Goal: Transaction & Acquisition: Purchase product/service

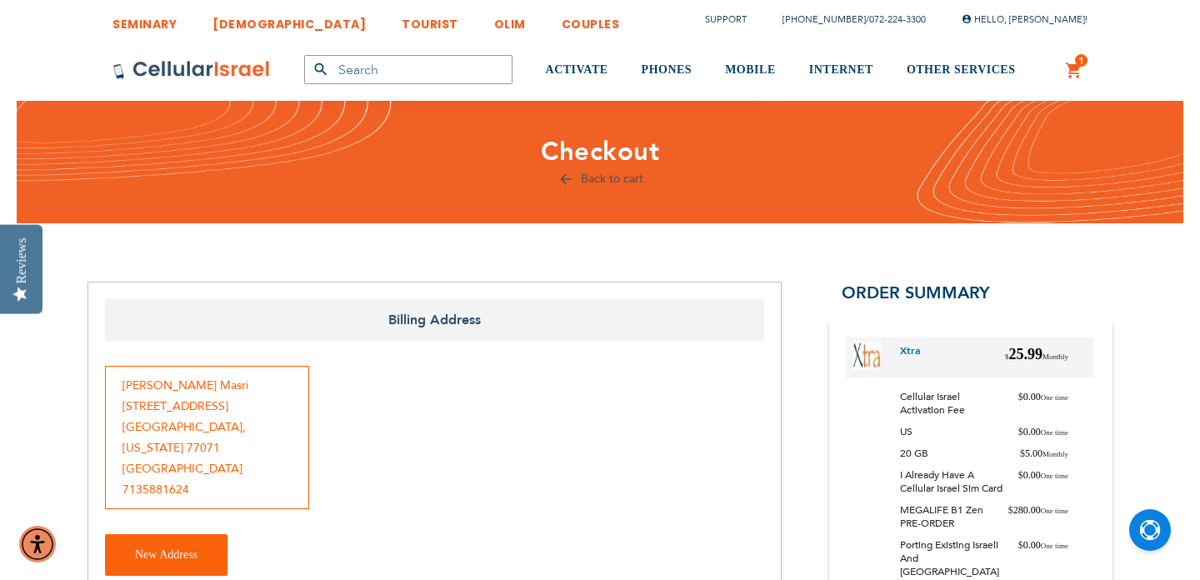
select select "100"
select select "10"
select select "2028"
click at [617, 479] on div "Daniel Masri 7518 Coachwood Dr. Houston , Texas 77071 United States 7135881624" at bounding box center [435, 442] width 676 height 152
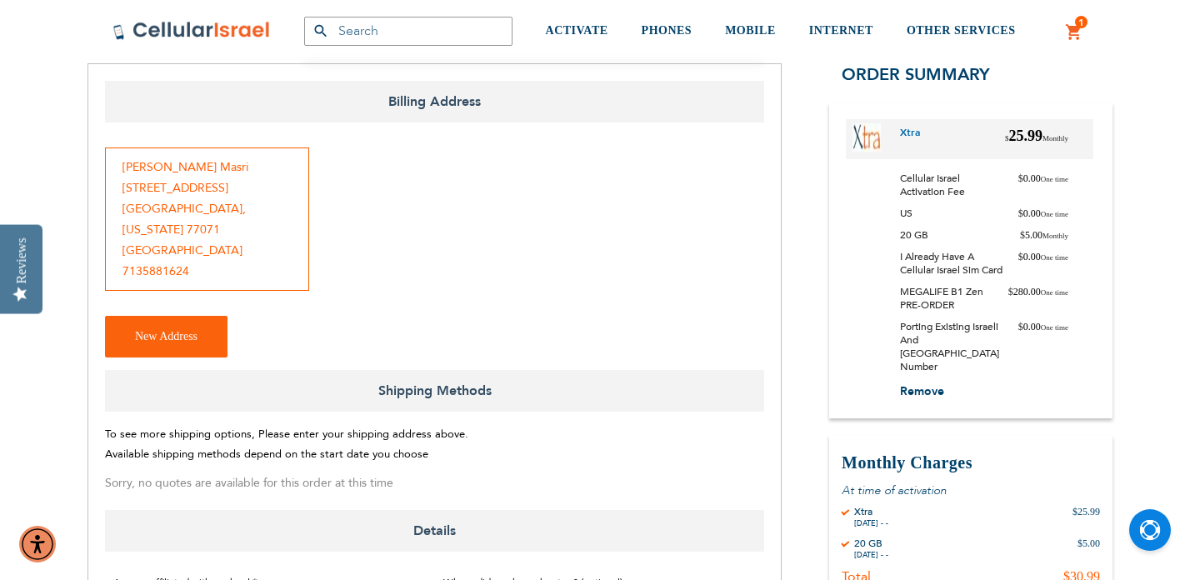
scroll to position [188, 0]
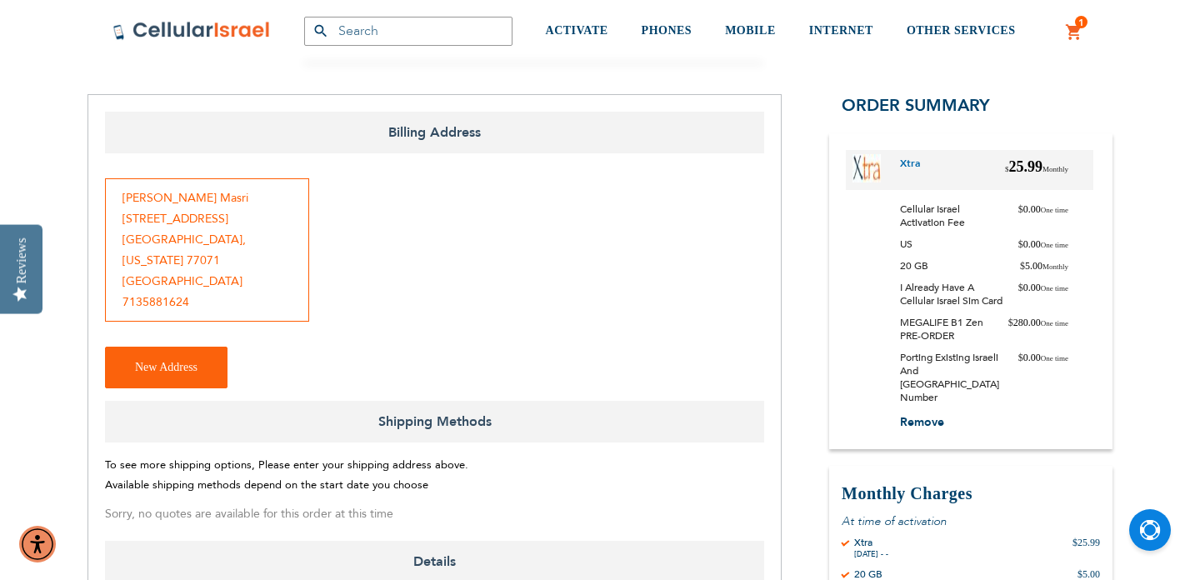
click at [262, 255] on div "Daniel Masri 7518 Coachwood Dr. Houston , Texas 77071 United States 7135881624" at bounding box center [207, 249] width 204 height 143
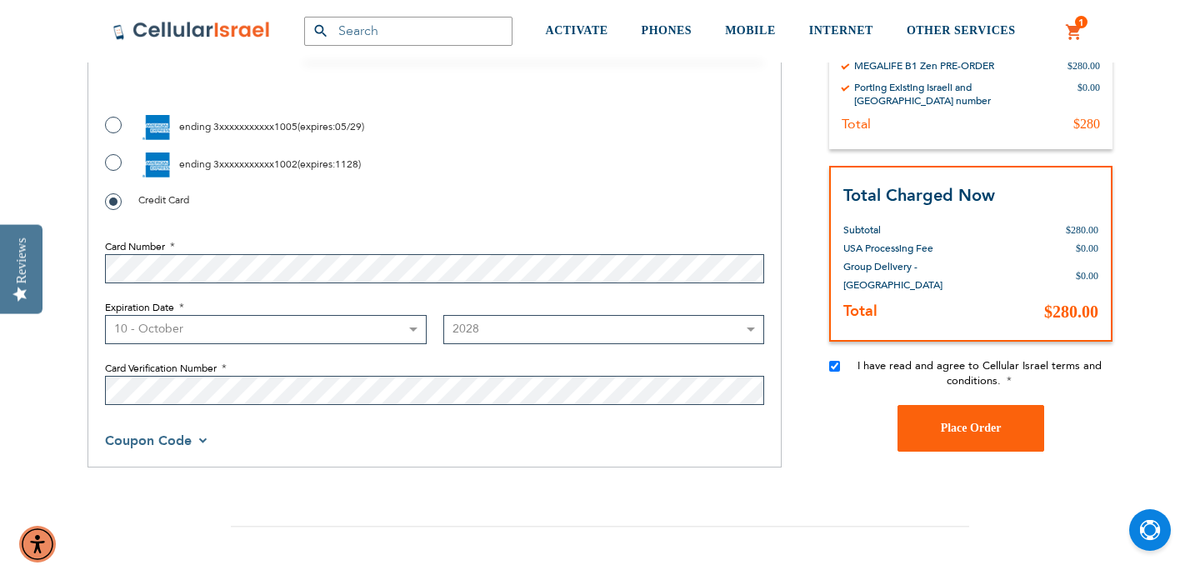
scroll to position [927, 0]
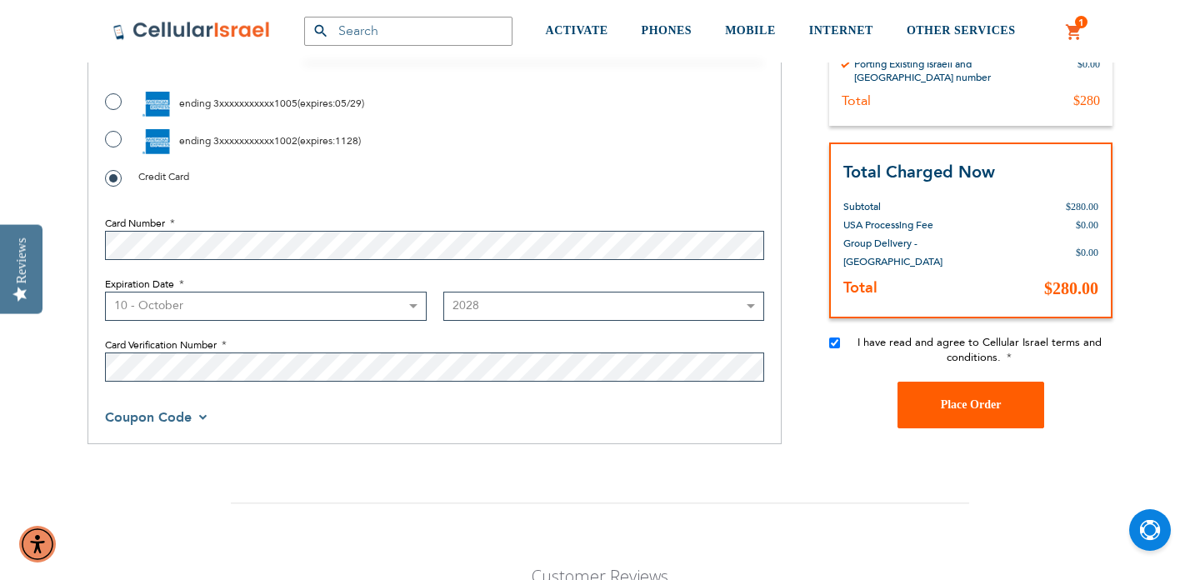
click at [974, 398] on span "Place Order" at bounding box center [971, 404] width 61 height 13
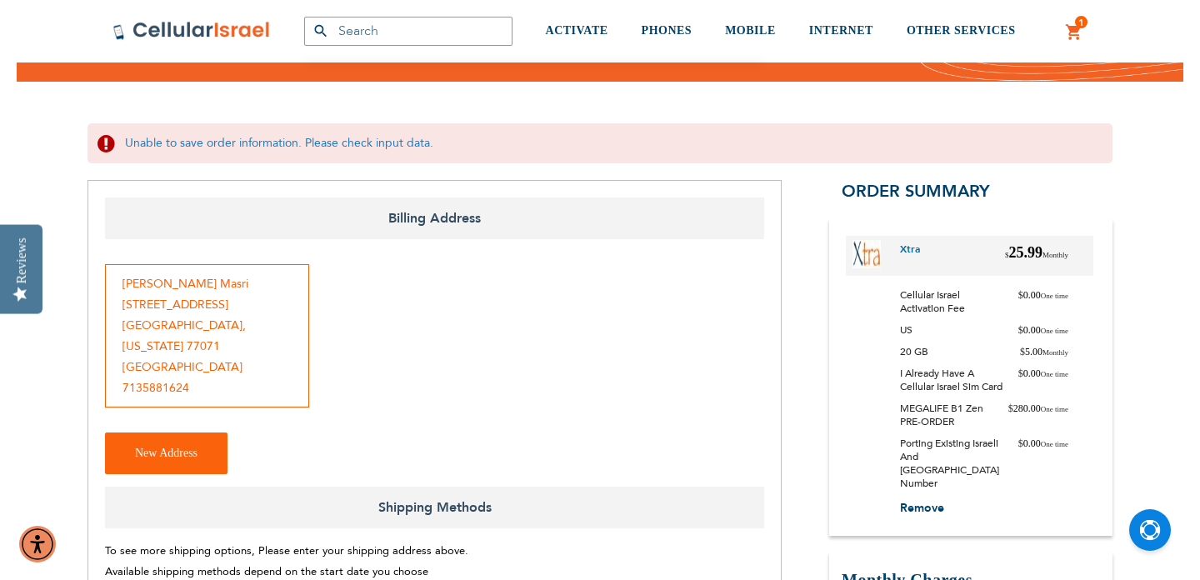
scroll to position [0, 0]
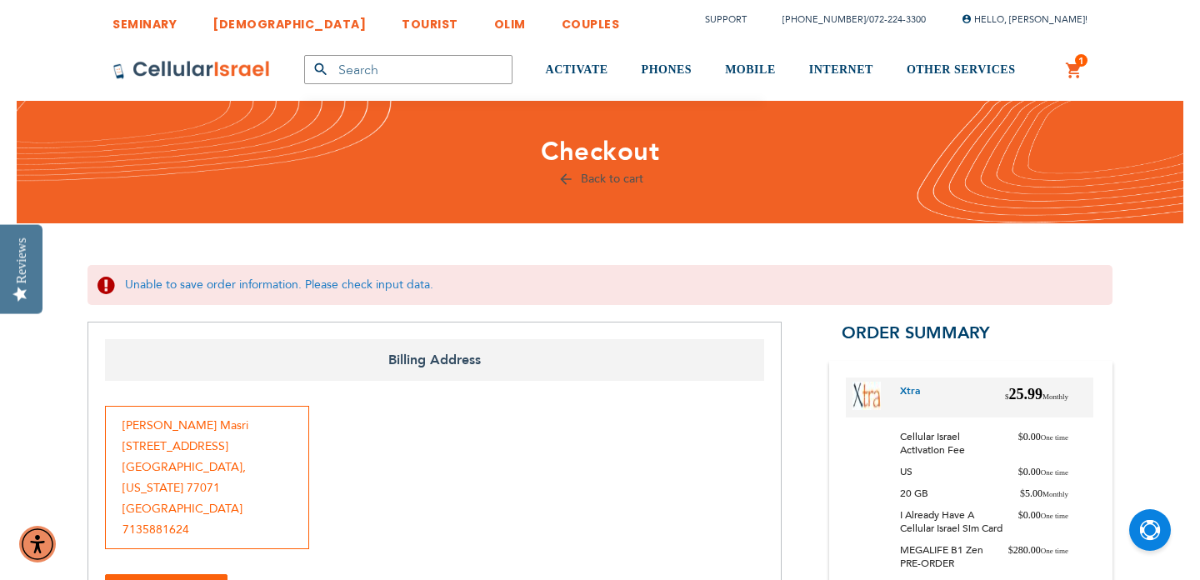
click at [1079, 65] on span "1" at bounding box center [1082, 60] width 6 height 13
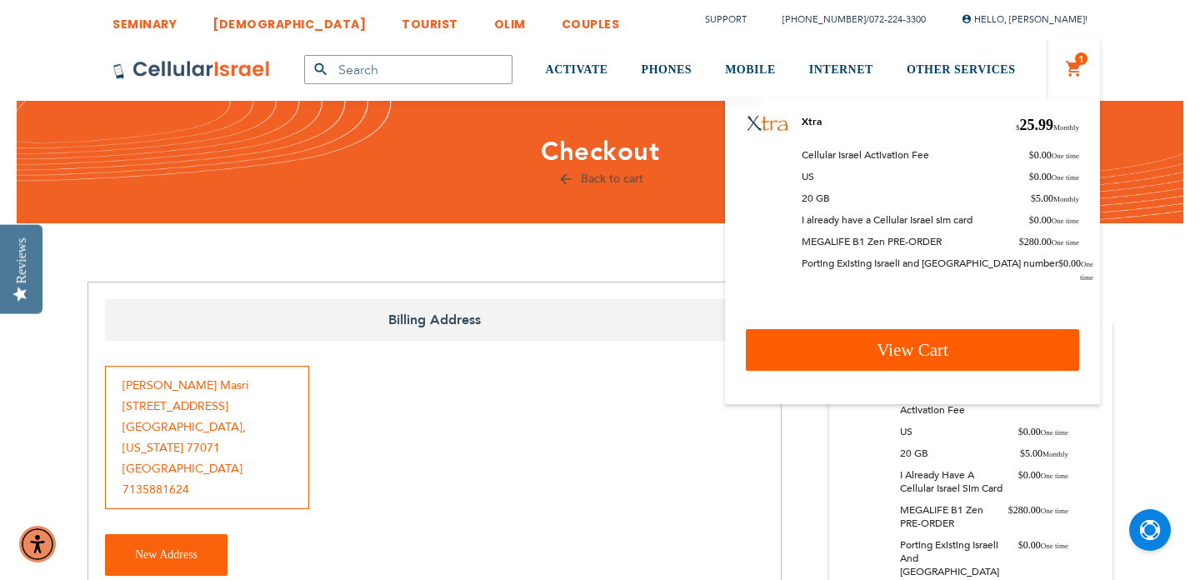
click at [919, 343] on span "View Cart" at bounding box center [913, 350] width 72 height 20
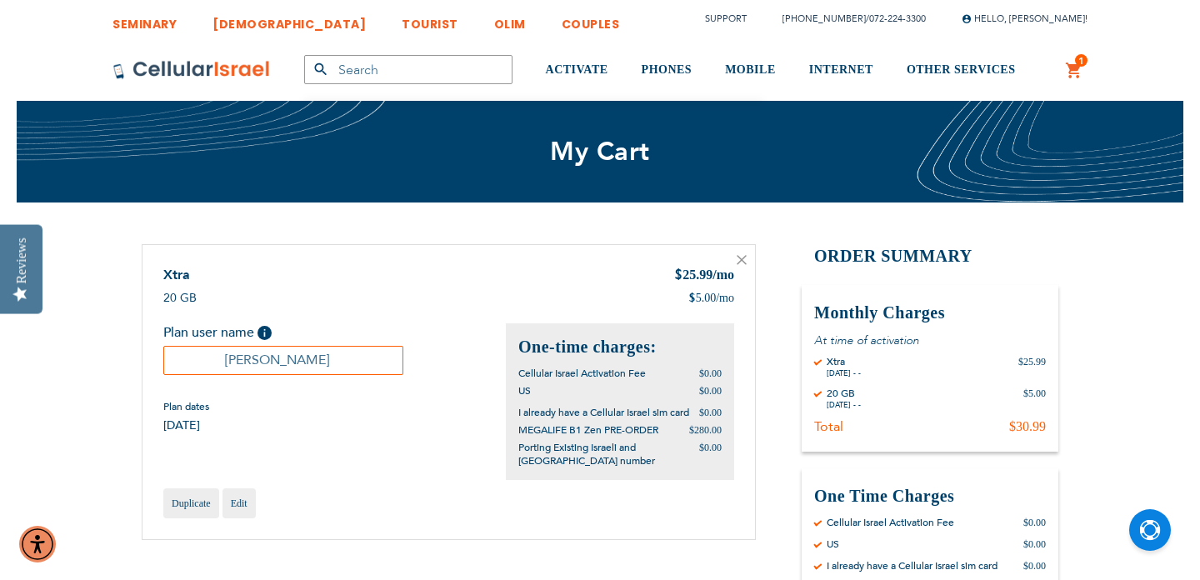
click at [357, 450] on div "Xtra $ 25.99 /mo 20 GB $ 5.00 /mo Plan user name" at bounding box center [449, 392] width 614 height 296
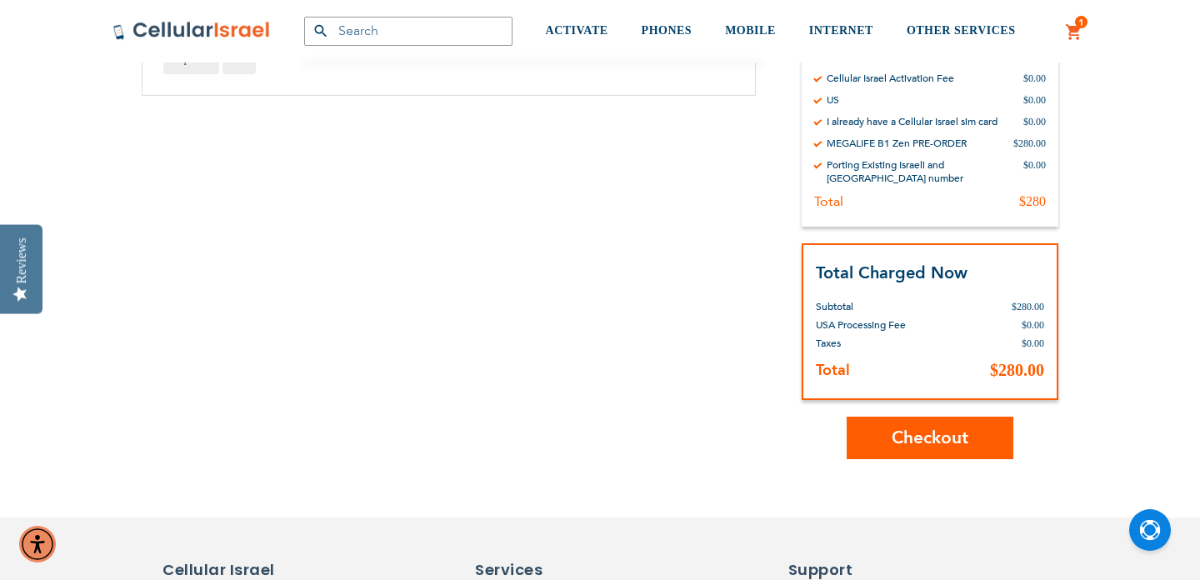
scroll to position [464, 0]
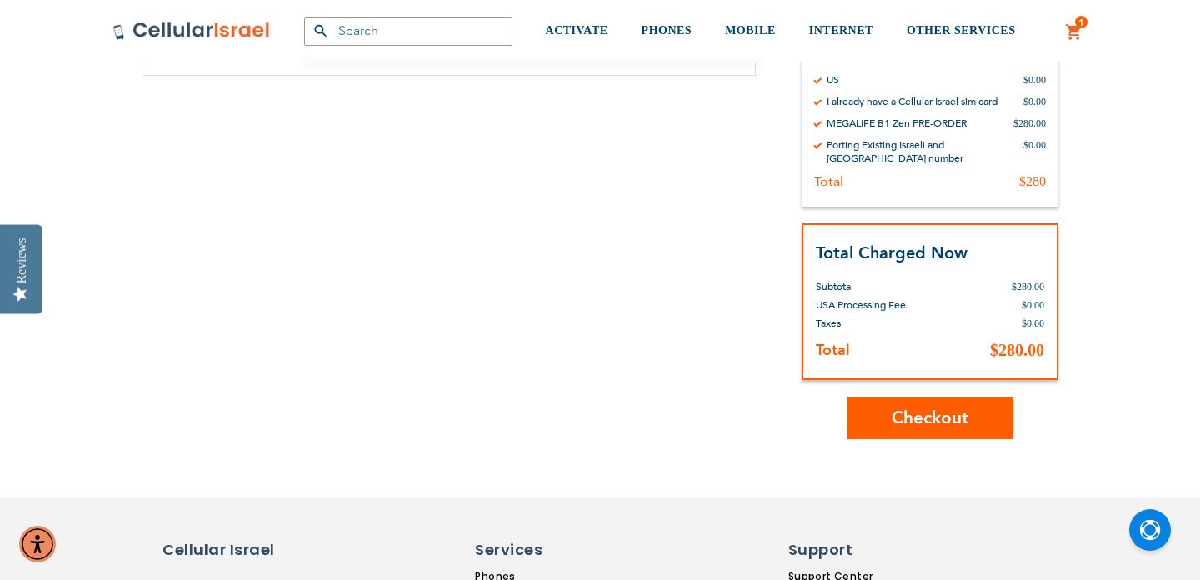
click at [928, 412] on span "Checkout" at bounding box center [930, 418] width 77 height 24
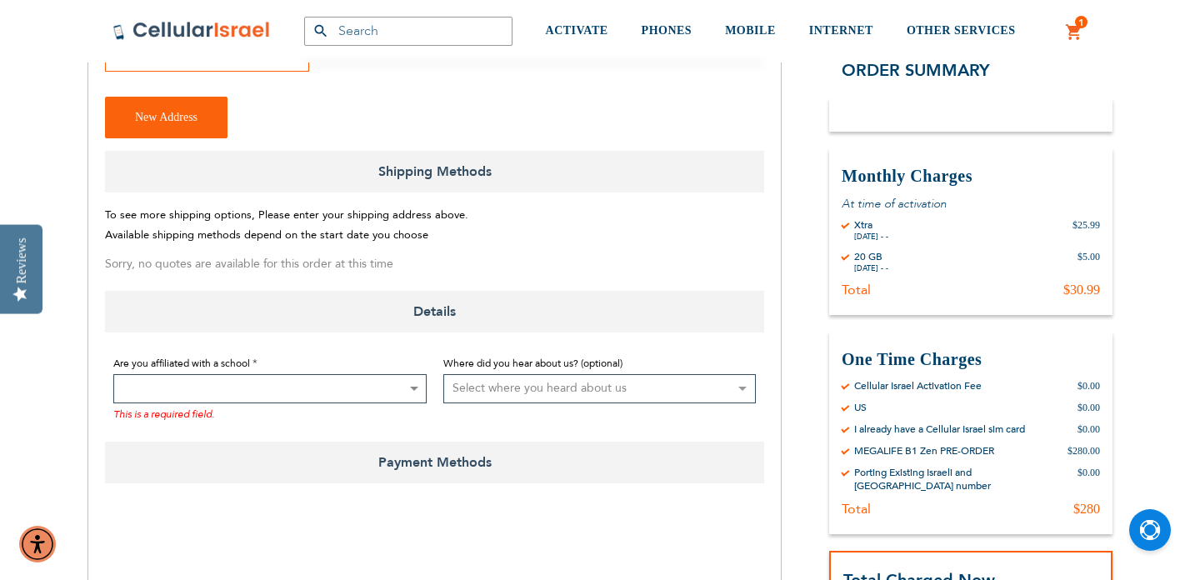
scroll to position [472, 0]
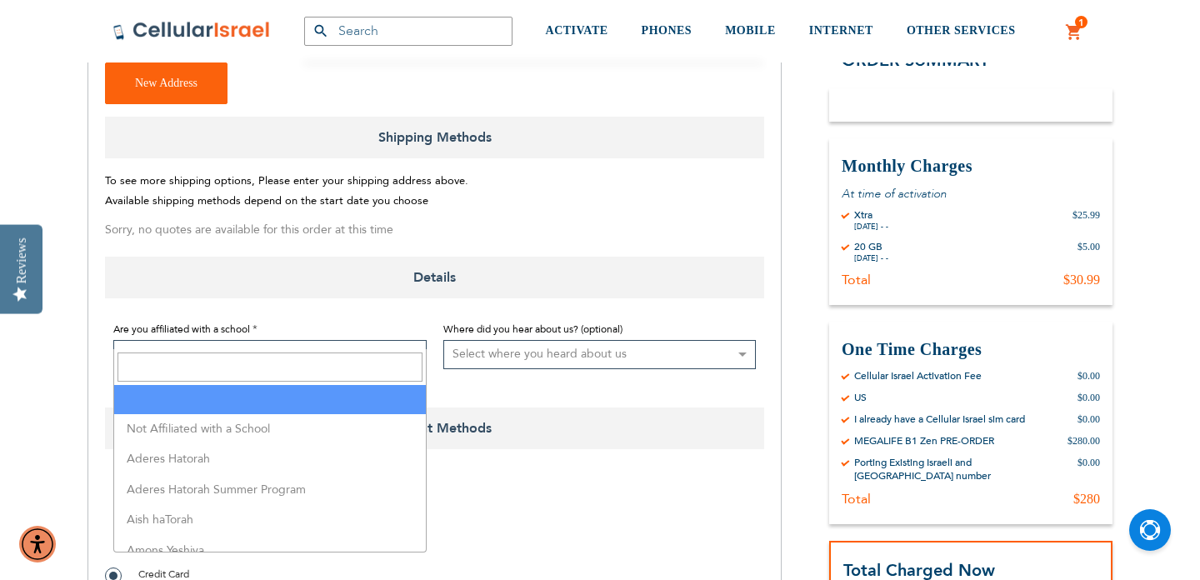
click at [395, 340] on span at bounding box center [269, 354] width 313 height 29
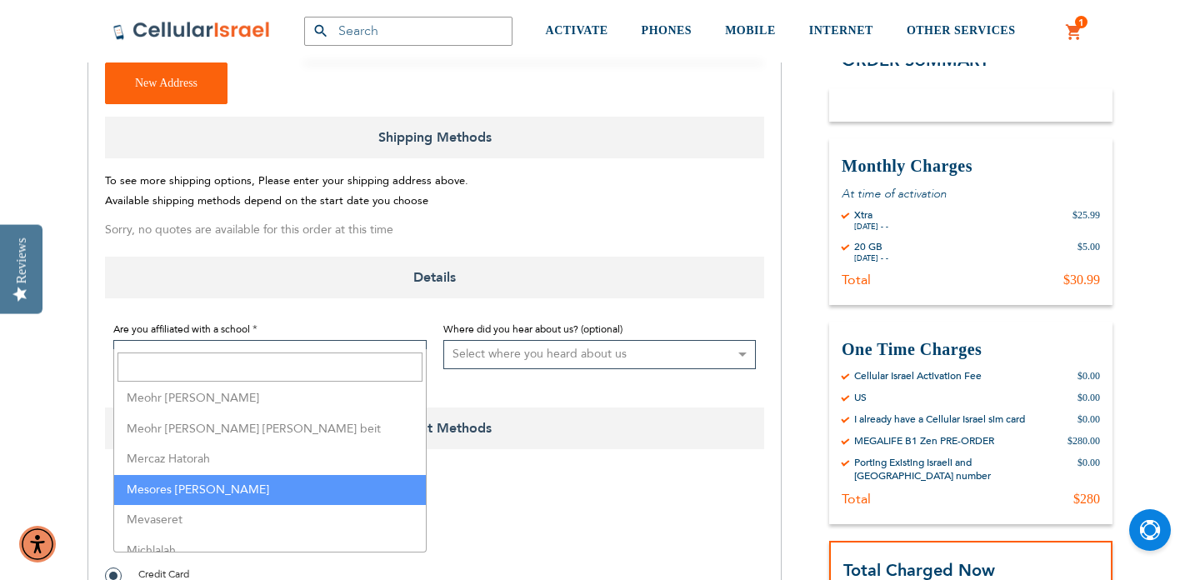
scroll to position [2536, 0]
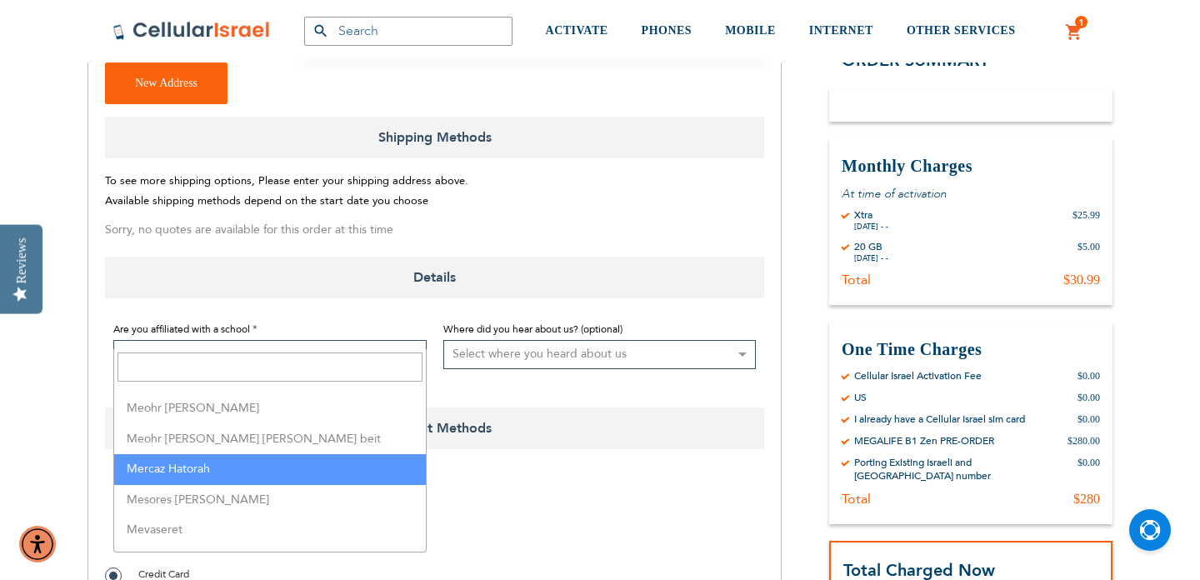
select select "100"
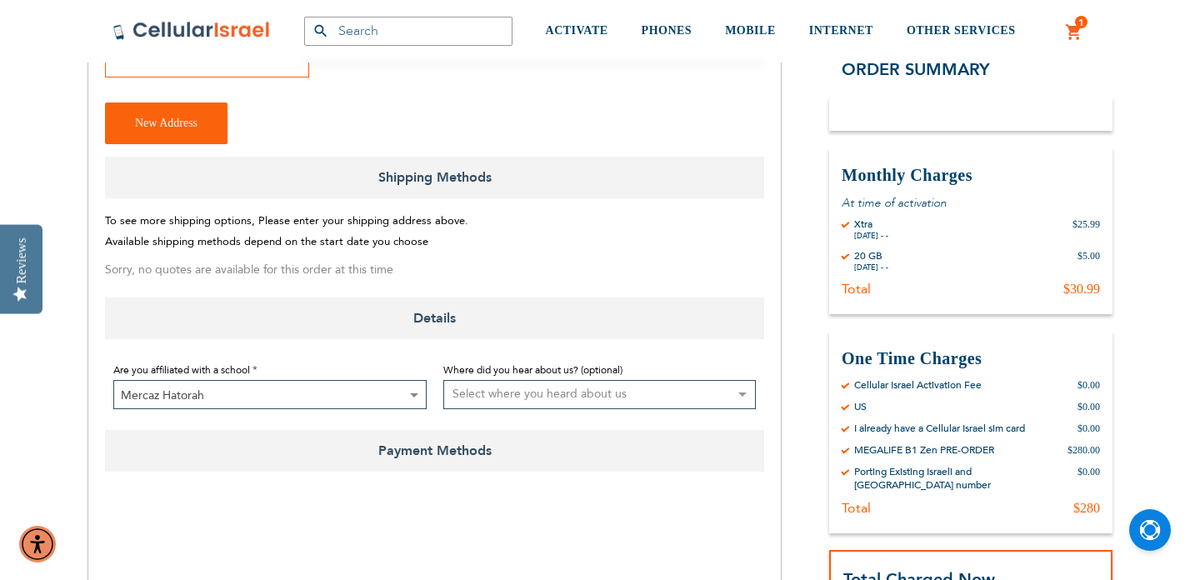
scroll to position [512, 0]
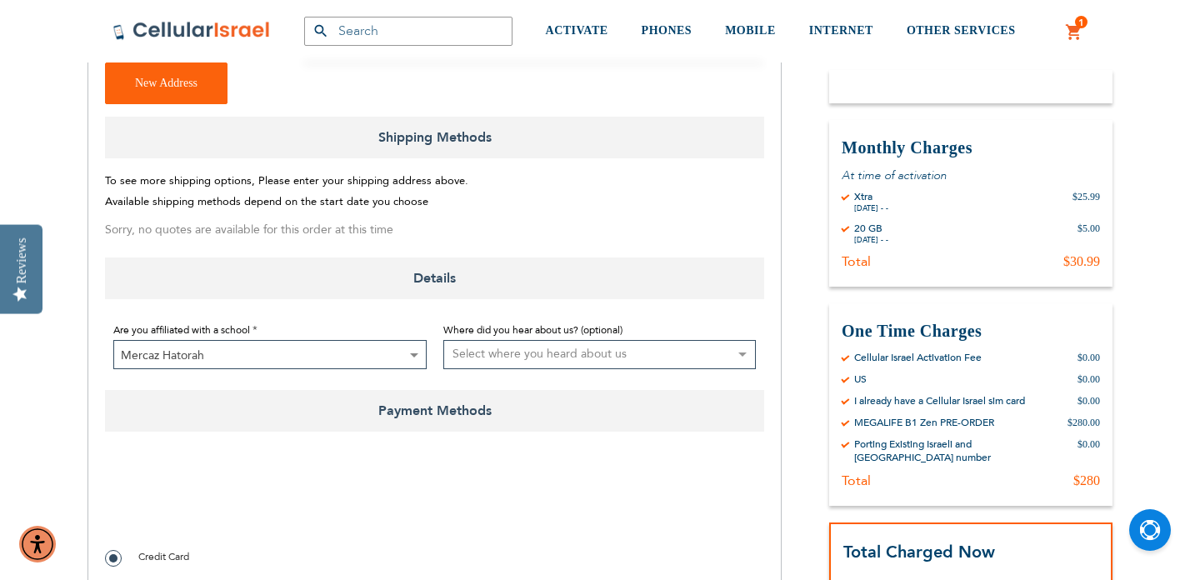
click at [498, 469] on div at bounding box center [434, 501] width 659 height 65
checkbox input "true"
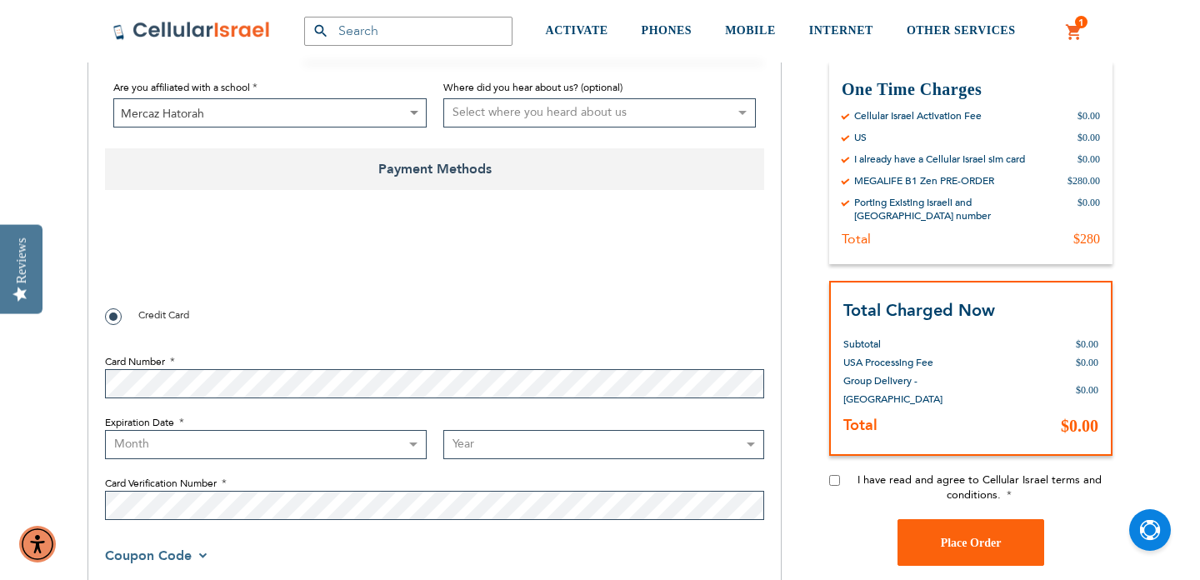
scroll to position [734, 0]
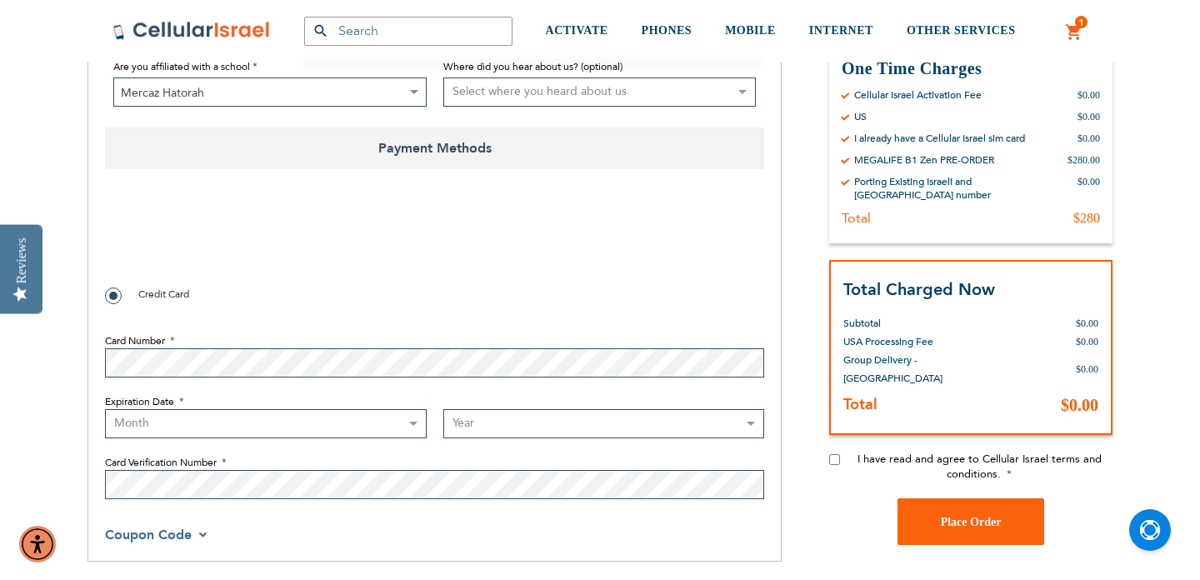
select select "10"
select select "2028"
click at [607, 504] on div "Payment Information Payment Method Credit Card Card Number Expiration Date Mont…" at bounding box center [434, 370] width 659 height 376
click at [836, 454] on input "I have read and agree to Cellular Israel terms and conditions." at bounding box center [834, 459] width 11 height 11
checkbox input "true"
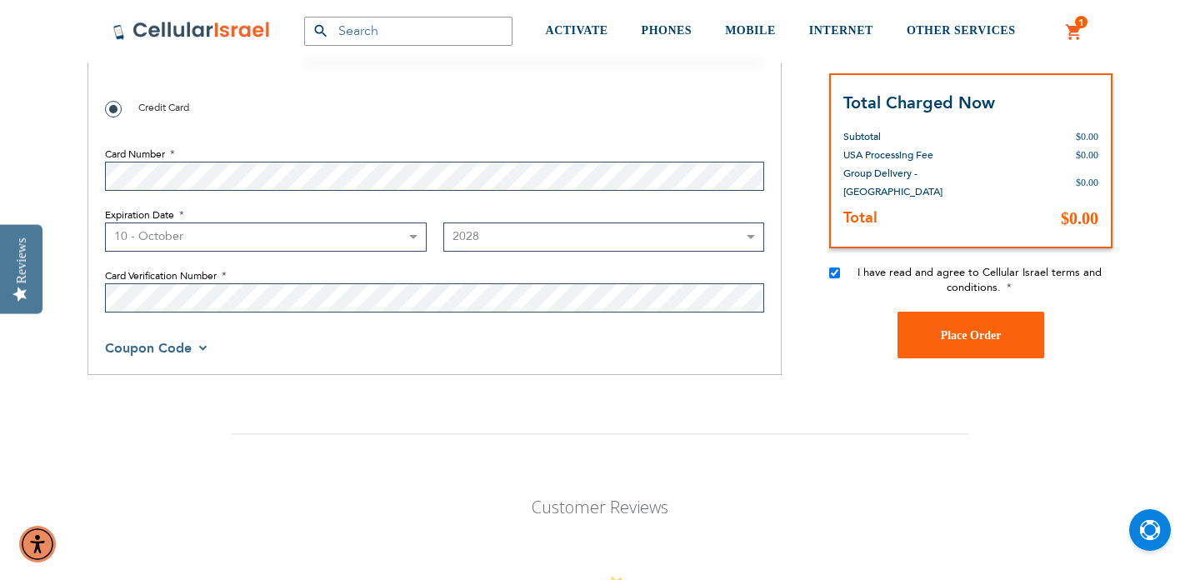
scroll to position [919, 0]
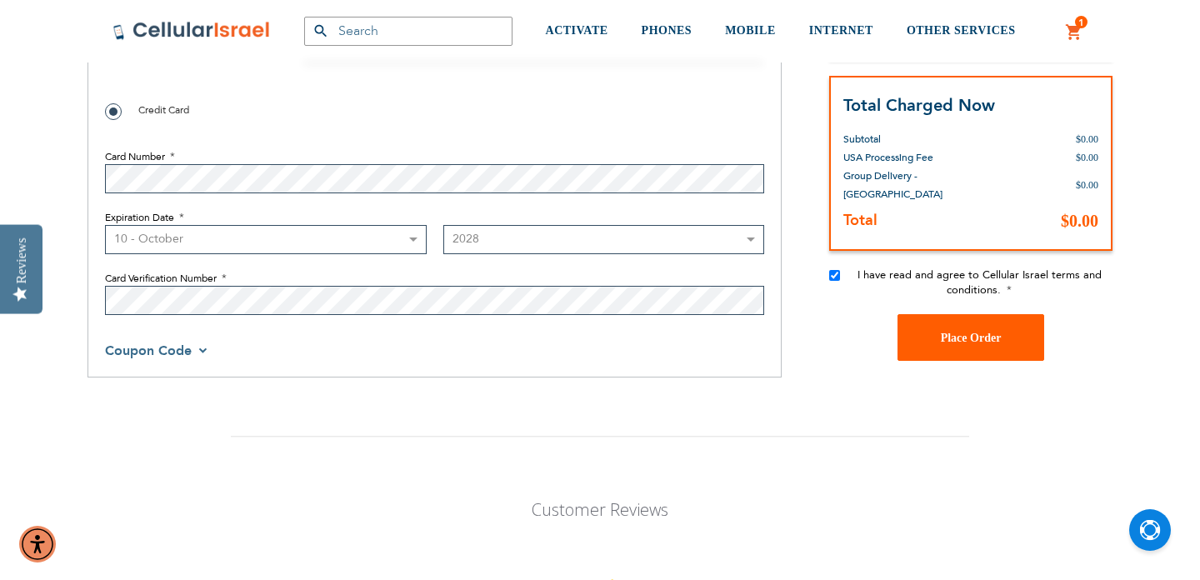
click at [958, 330] on button "Place Order" at bounding box center [971, 337] width 147 height 47
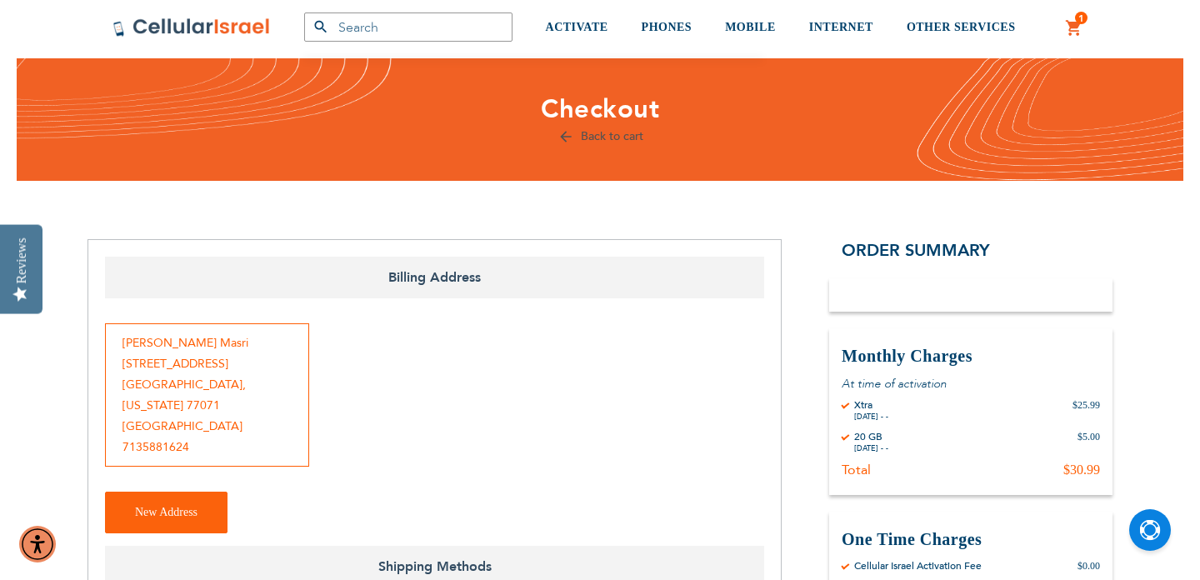
scroll to position [0, 0]
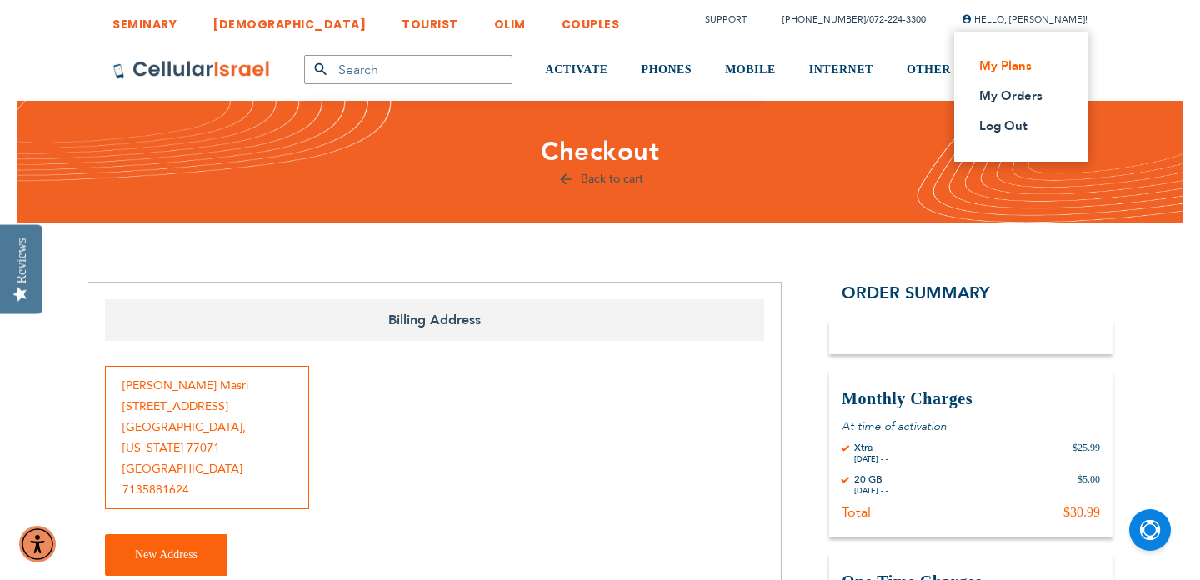
click at [1014, 65] on link "My Plans" at bounding box center [1016, 66] width 73 height 17
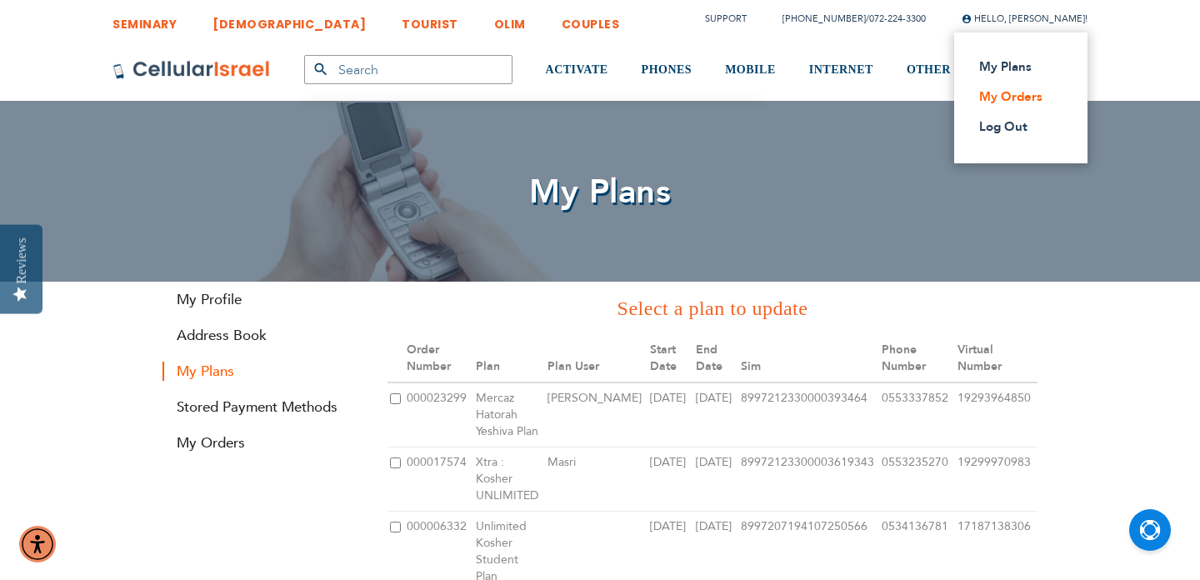
click at [1012, 100] on link "My Orders" at bounding box center [1016, 96] width 73 height 17
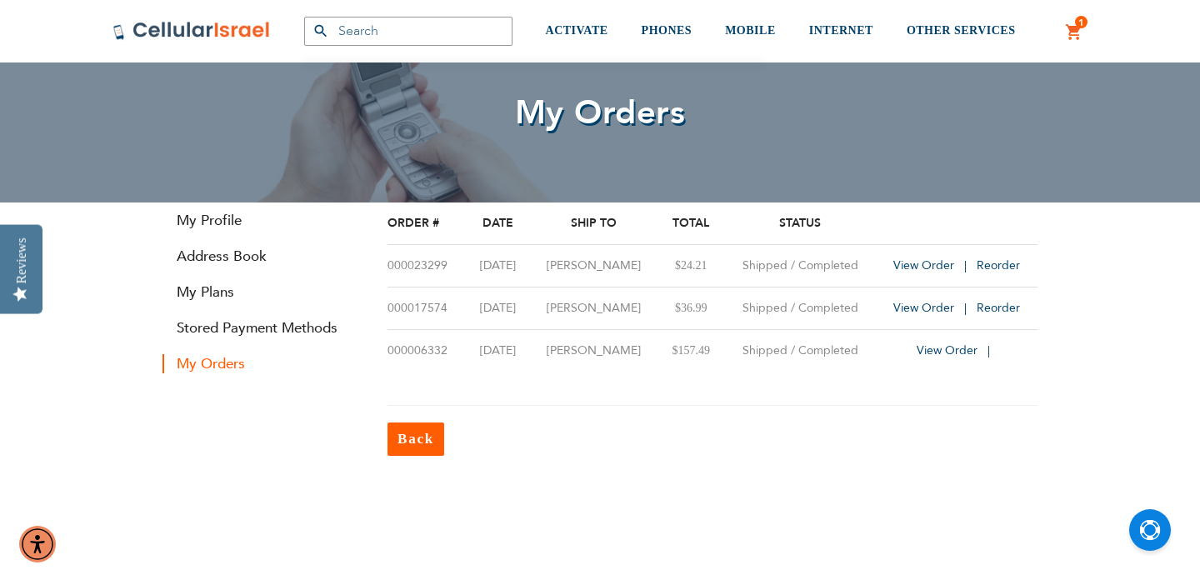
scroll to position [85, 0]
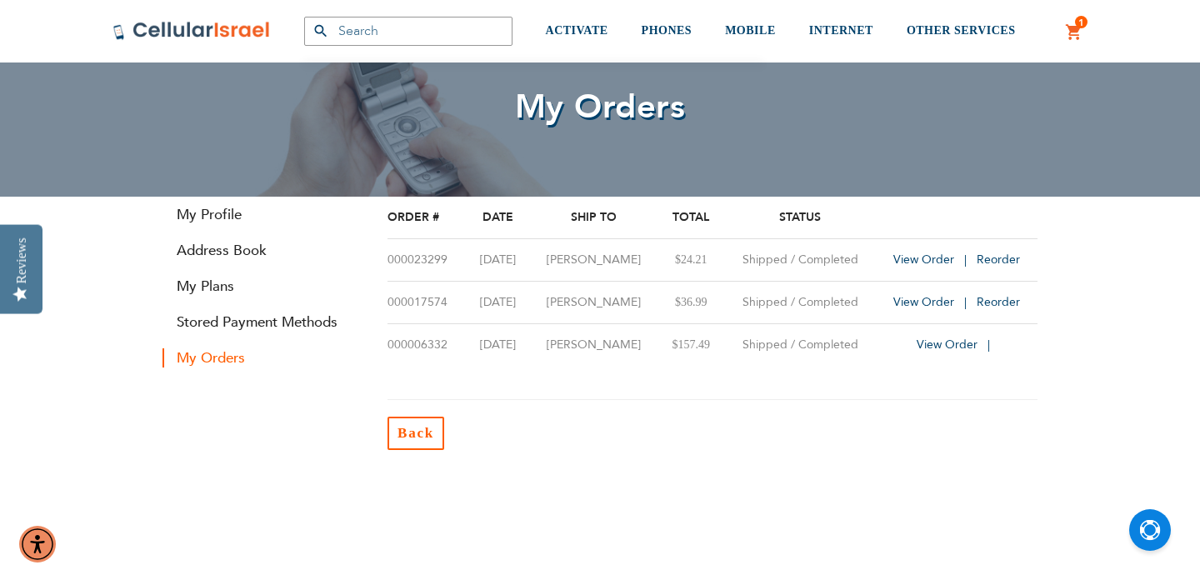
click at [419, 435] on span "Back" at bounding box center [416, 433] width 37 height 16
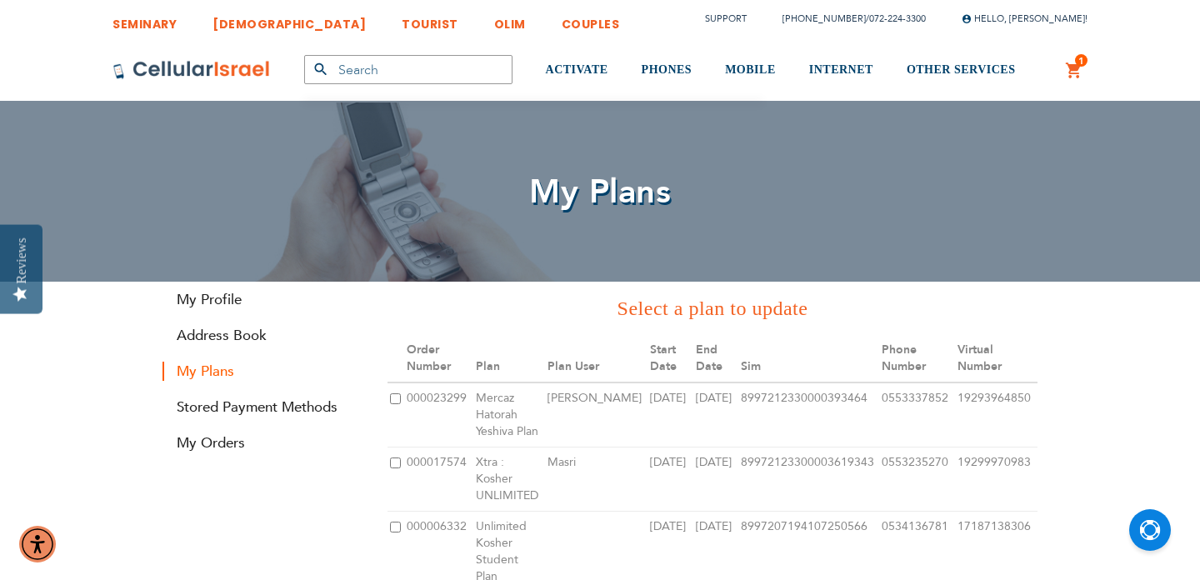
click at [1081, 66] on span "1" at bounding box center [1082, 60] width 6 height 13
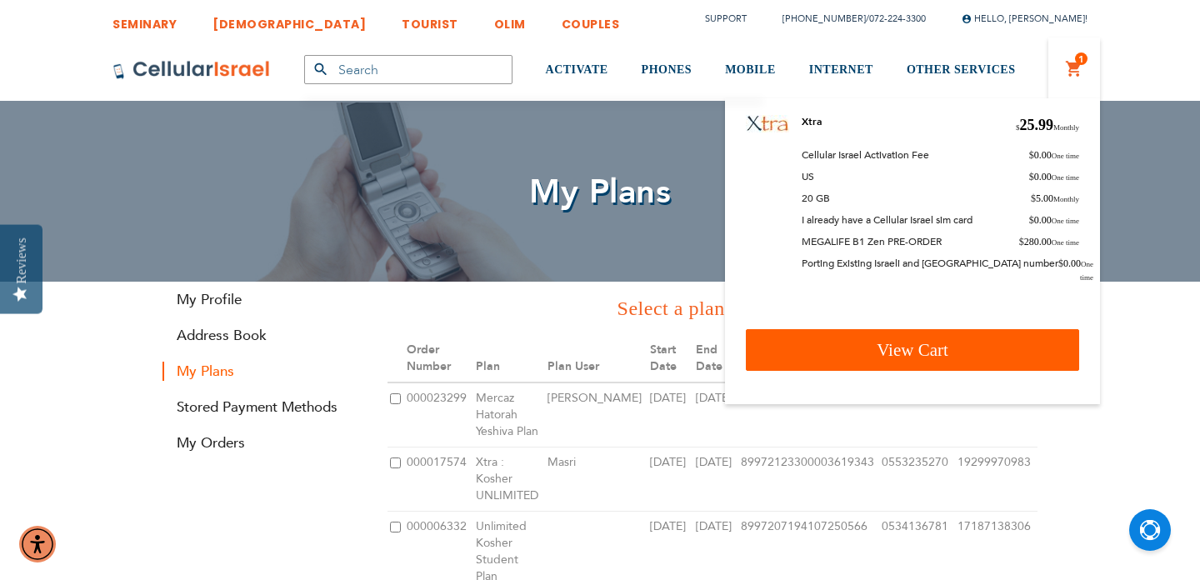
click at [934, 340] on span "View Cart" at bounding box center [913, 350] width 72 height 20
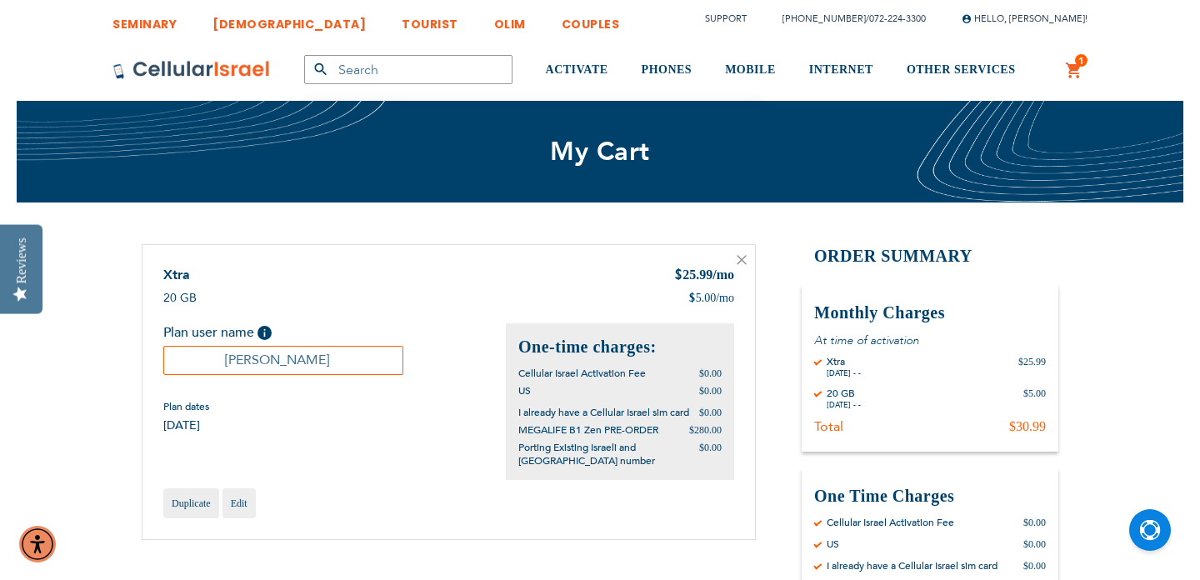
click at [342, 353] on input "[PERSON_NAME]" at bounding box center [283, 360] width 240 height 29
type input "[PERSON_NAME]"
click at [350, 428] on div "Plan dates [DATE]" at bounding box center [334, 416] width 343 height 33
click at [315, 433] on div "Xtra $ 25.99 /mo 20 GB $ 5.00 /mo Plan user name" at bounding box center [449, 392] width 614 height 296
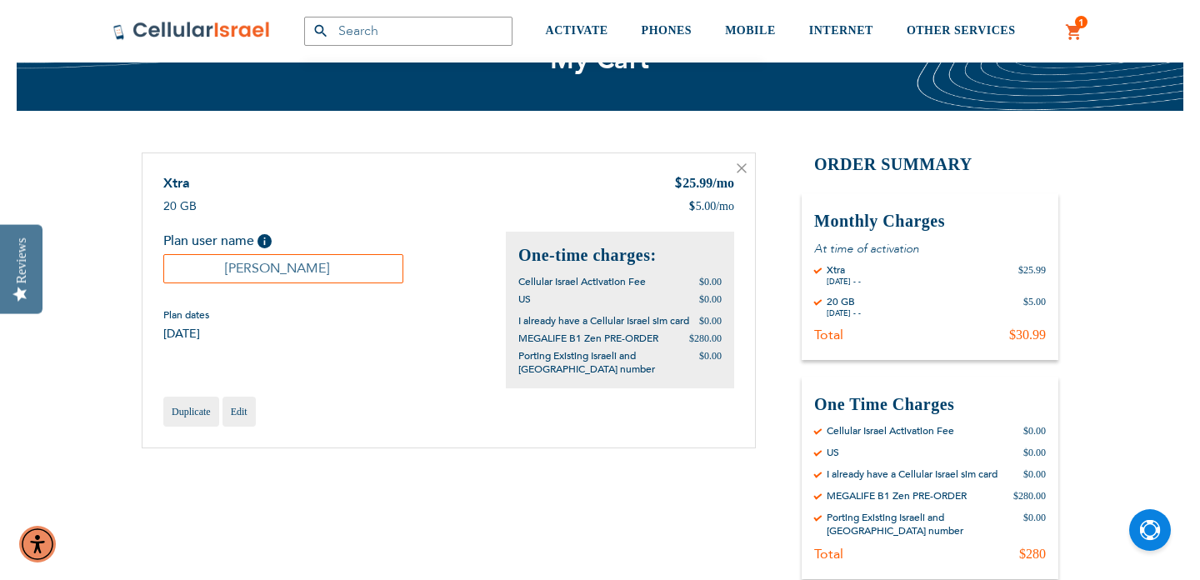
scroll to position [95, 0]
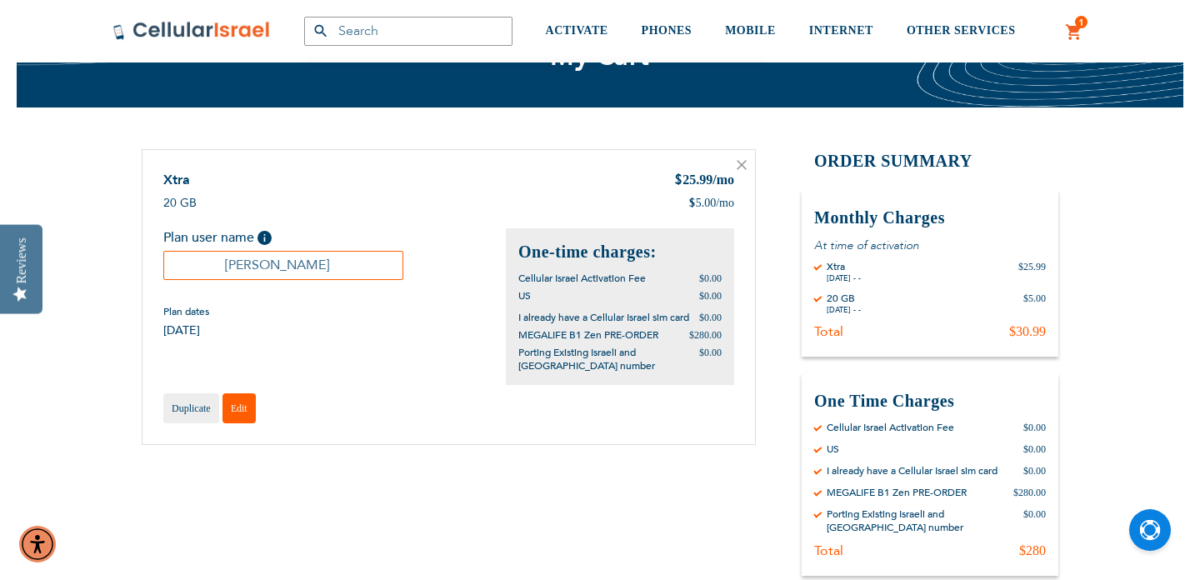
click at [243, 414] on span "Edit" at bounding box center [239, 409] width 17 height 12
